Goal: Task Accomplishment & Management: Manage account settings

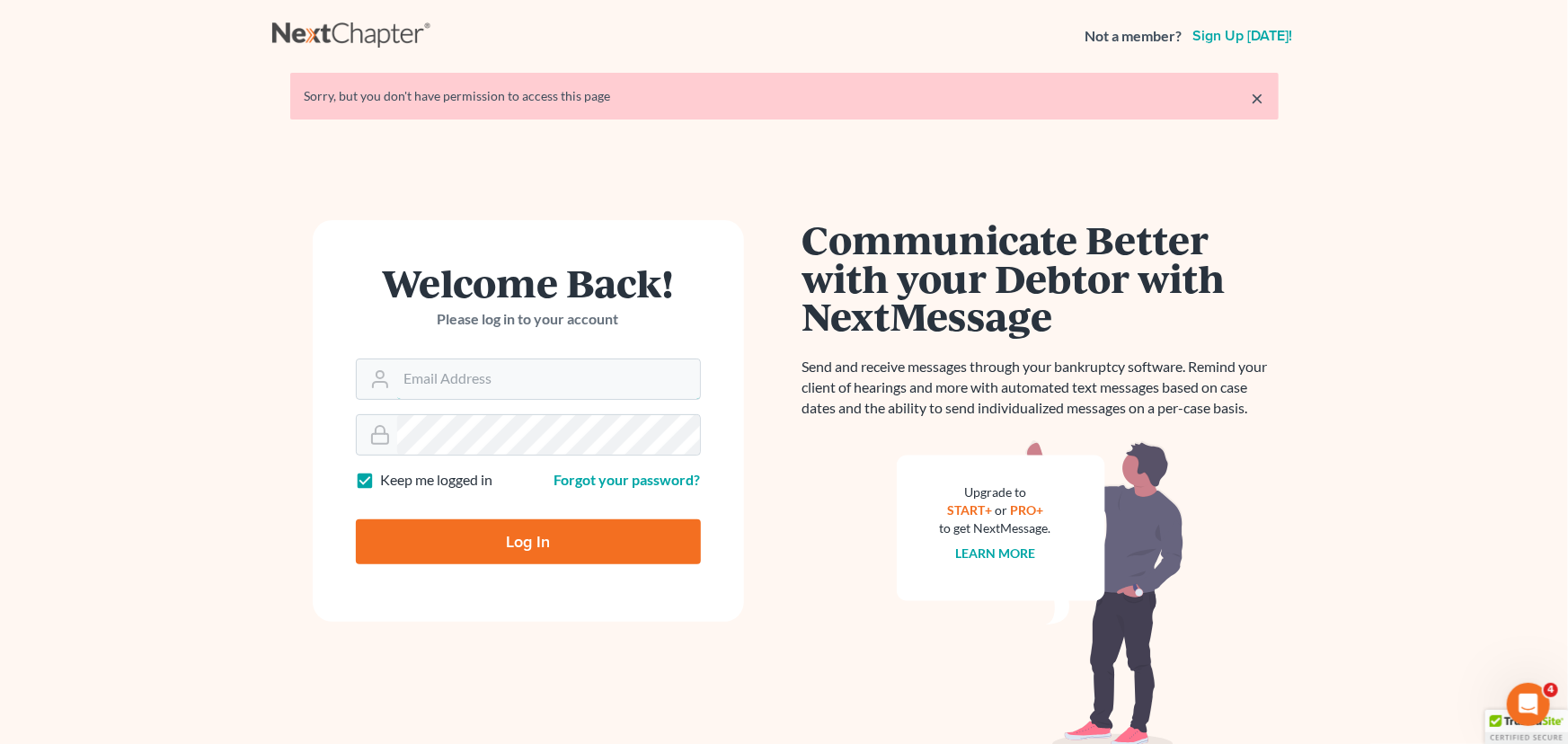
type input "[PERSON_NAME][EMAIL_ADDRESS][DOMAIN_NAME]"
click at [525, 530] on input "Log In" at bounding box center [528, 542] width 345 height 45
type input "Thinking..."
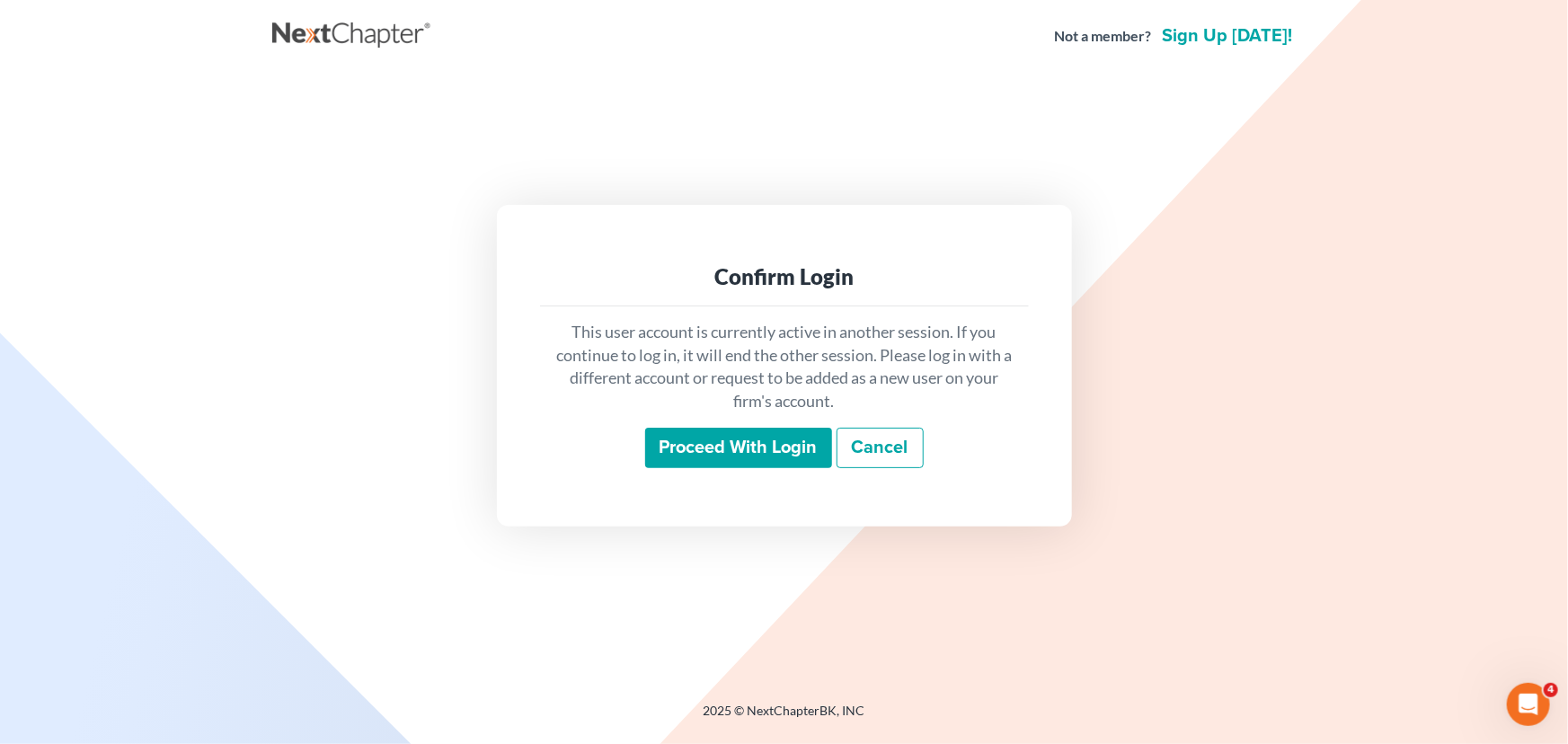
click at [760, 458] on input "Proceed with login" at bounding box center [738, 448] width 187 height 41
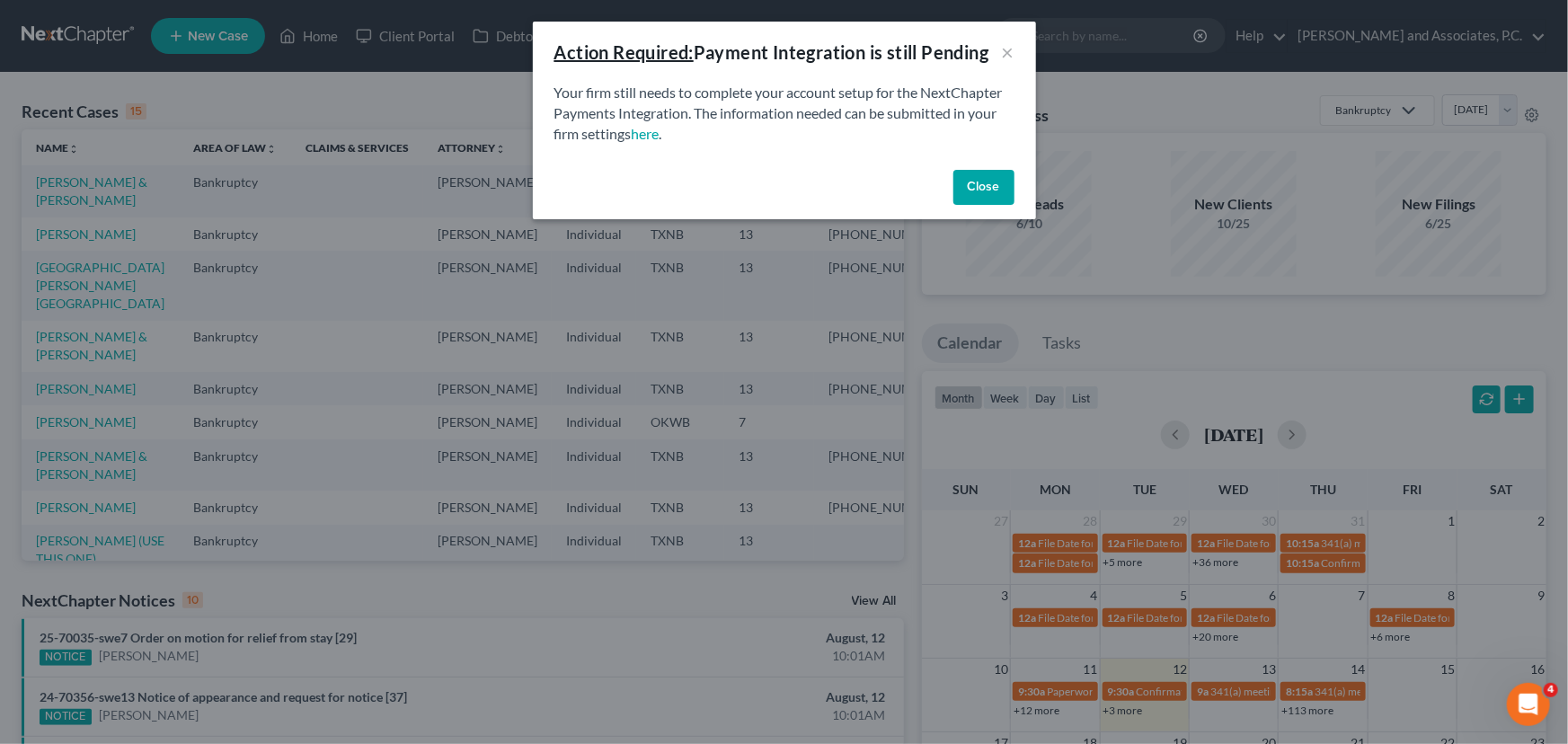
click at [963, 180] on button "Close" at bounding box center [983, 188] width 61 height 36
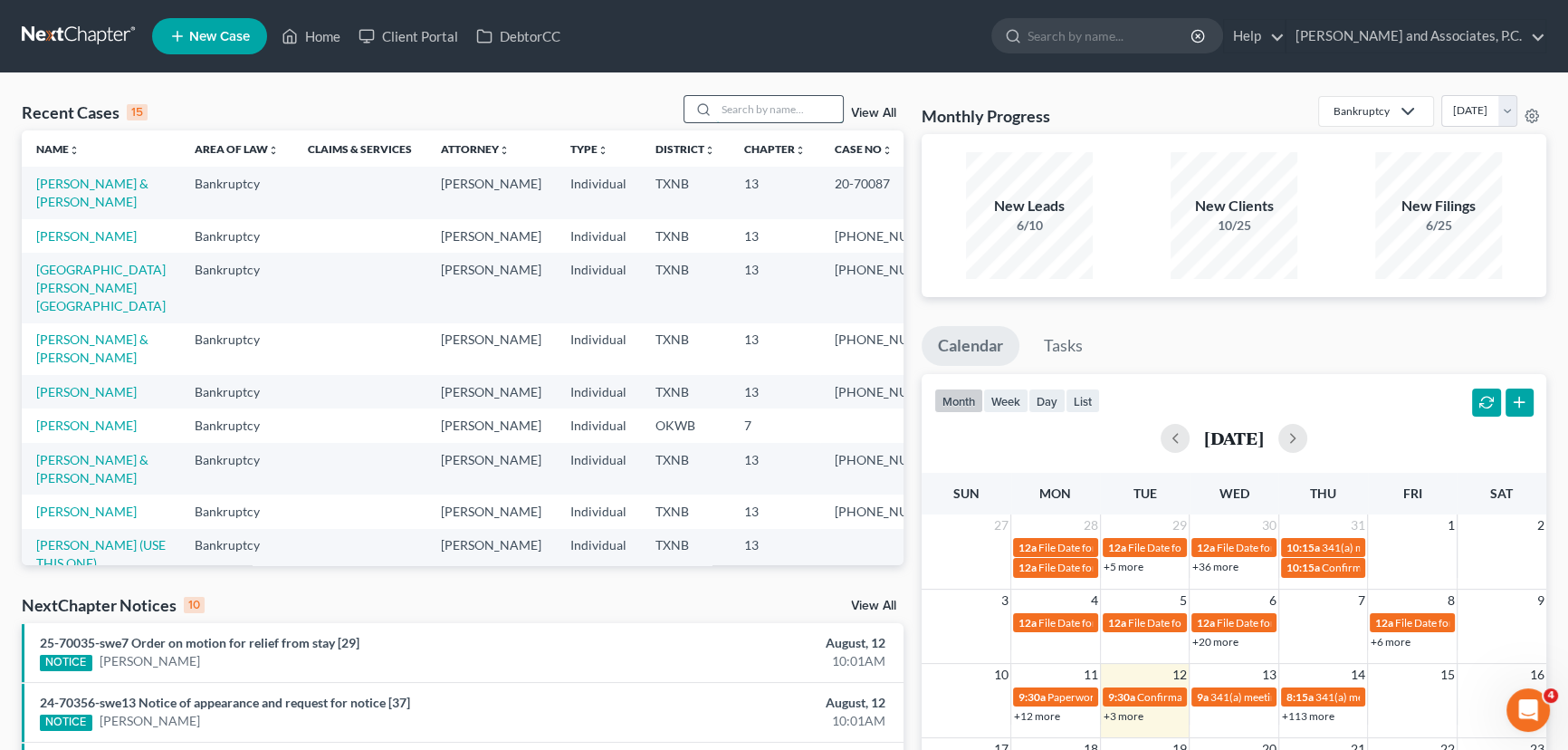
click at [768, 113] on input "search" at bounding box center [780, 110] width 127 height 26
